Goal: Navigation & Orientation: Understand site structure

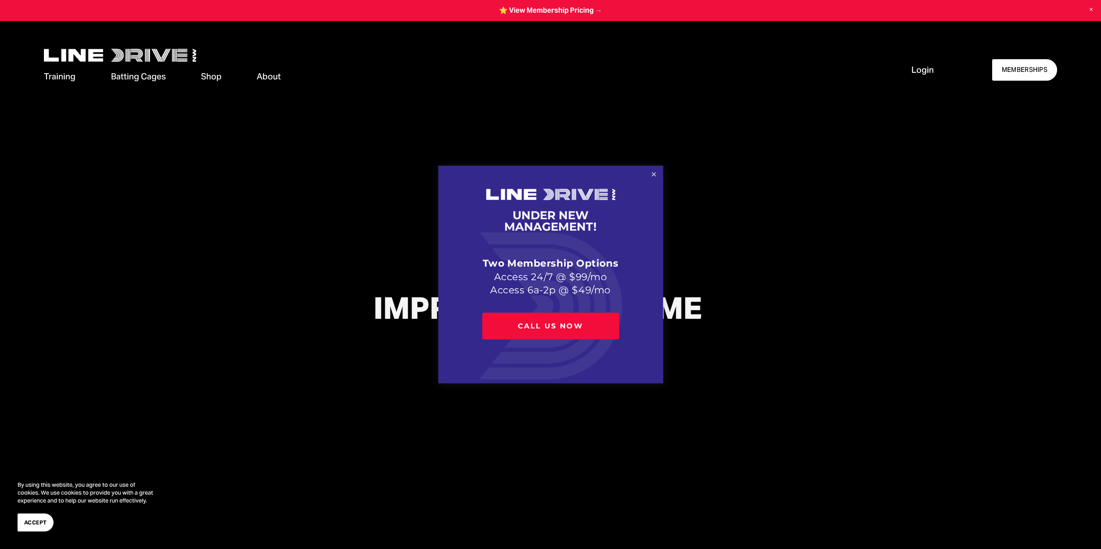
click at [653, 172] on link "Close" at bounding box center [653, 174] width 15 height 15
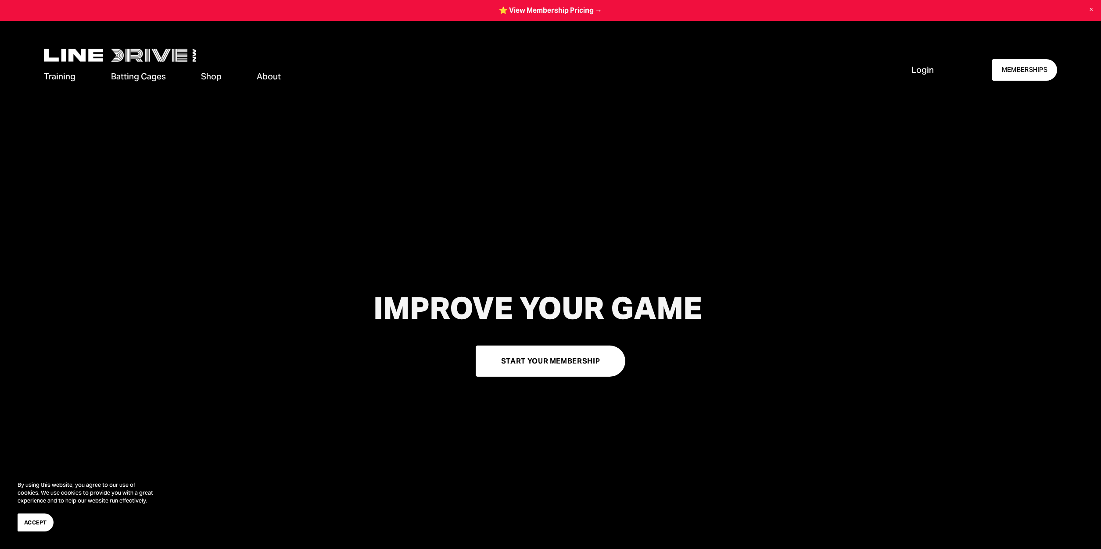
click at [0, 0] on span "Cage Rentals" at bounding box center [0, 0] width 0 height 0
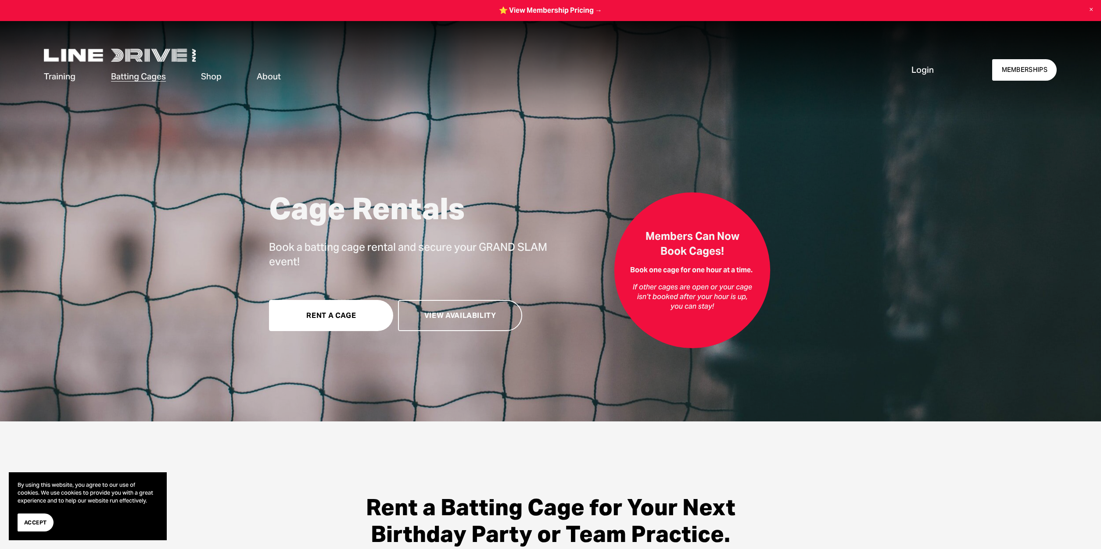
click at [333, 319] on link "Rent a Cage" at bounding box center [331, 315] width 124 height 31
click at [0, 0] on span "Memberships" at bounding box center [0, 0] width 0 height 0
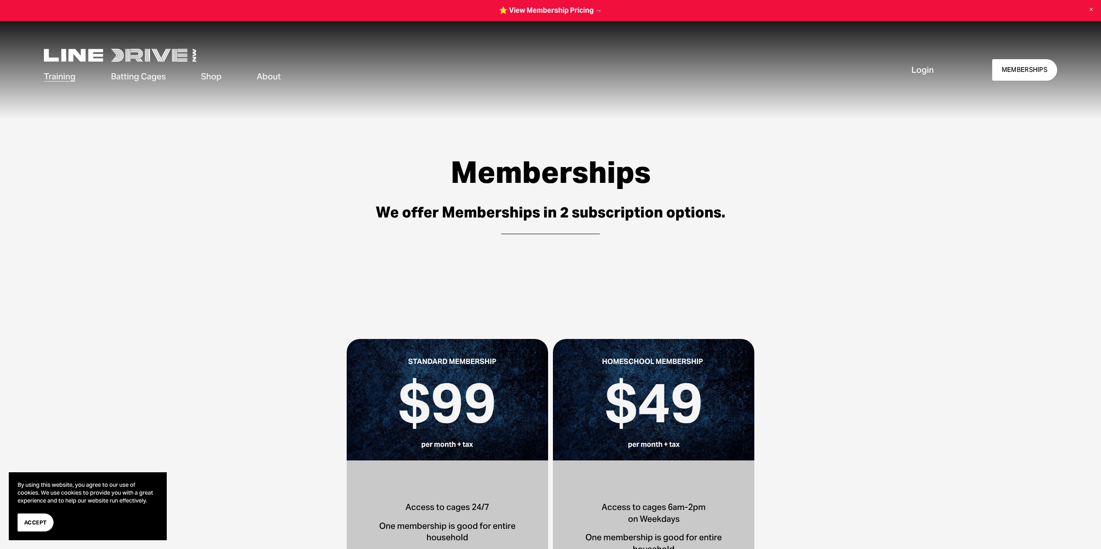
click at [0, 0] on span "Private Lessons" at bounding box center [0, 0] width 0 height 0
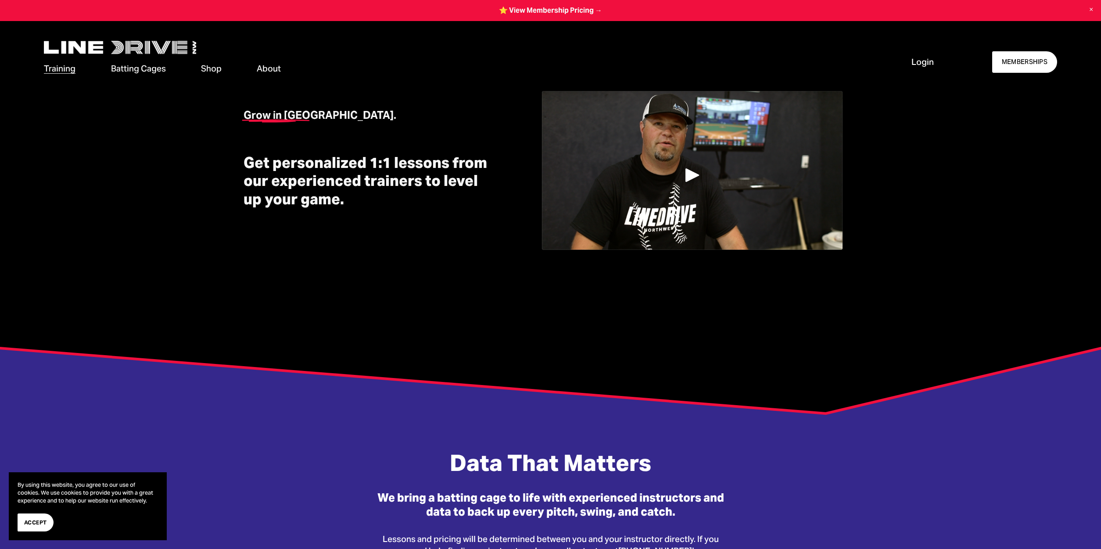
scroll to position [83, 0]
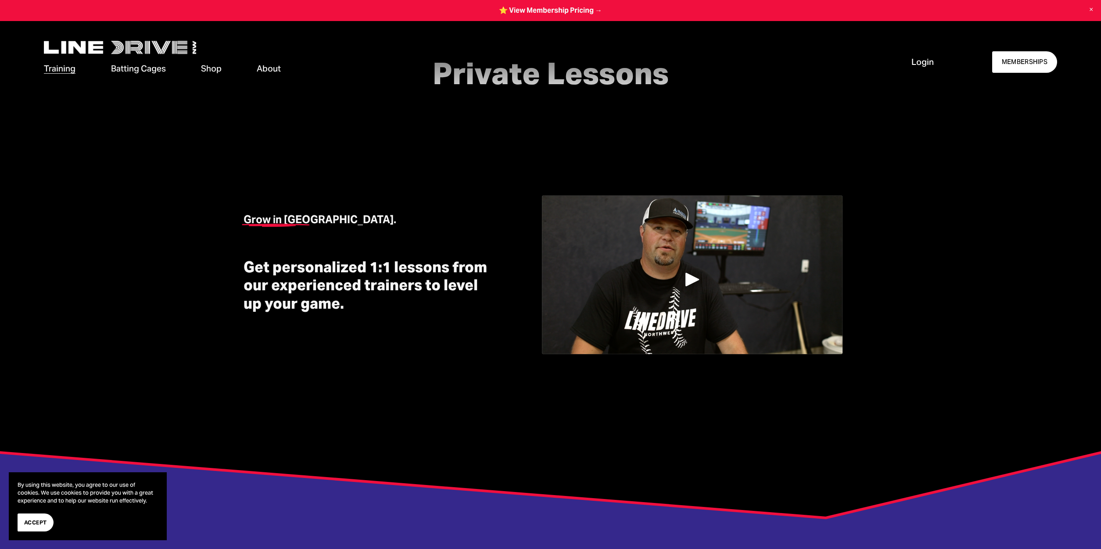
click at [0, 0] on span "Camps & Clinics" at bounding box center [0, 0] width 0 height 0
